Goal: Navigation & Orientation: Find specific page/section

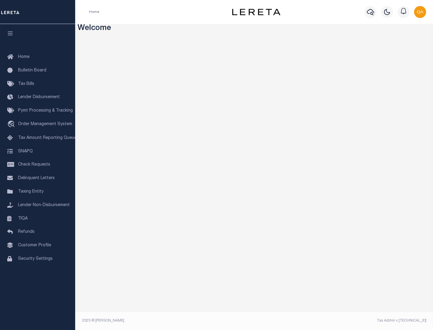
click at [38, 165] on span "Check Requests" at bounding box center [34, 165] width 32 height 4
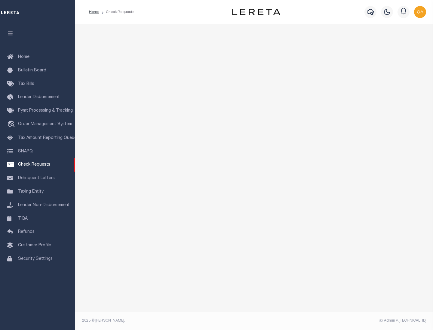
select select "50"
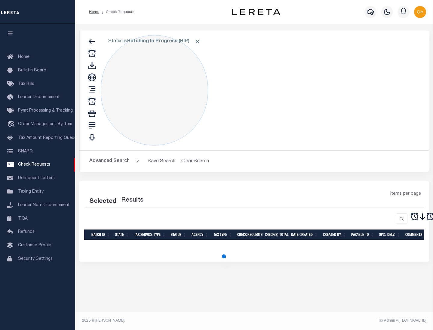
select select "50"
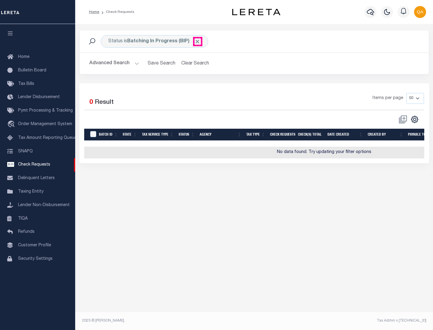
click at [197, 41] on span "Click to Remove" at bounding box center [197, 41] width 6 height 6
